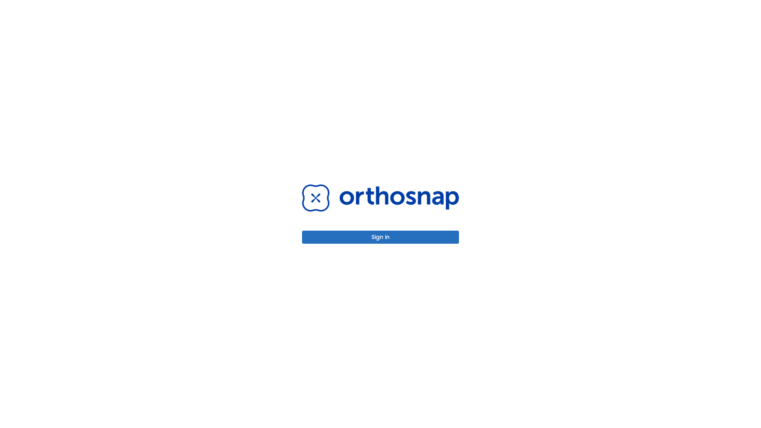
click at [381, 237] on button "Sign in" at bounding box center [380, 237] width 157 height 13
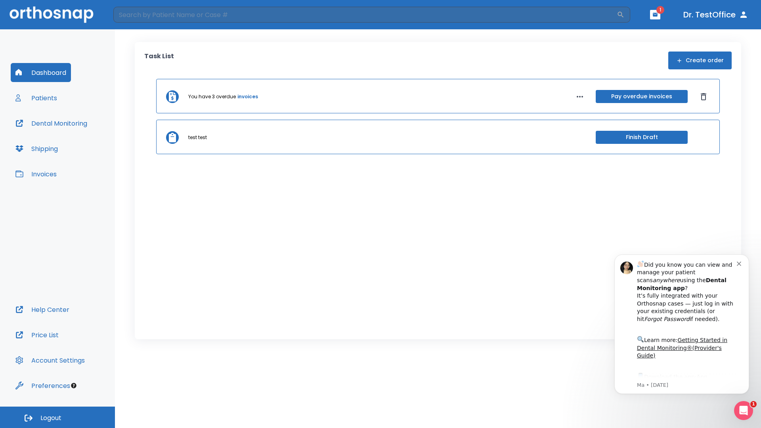
click at [57, 417] on span "Logout" at bounding box center [50, 418] width 21 height 9
